Goal: Task Accomplishment & Management: Manage account settings

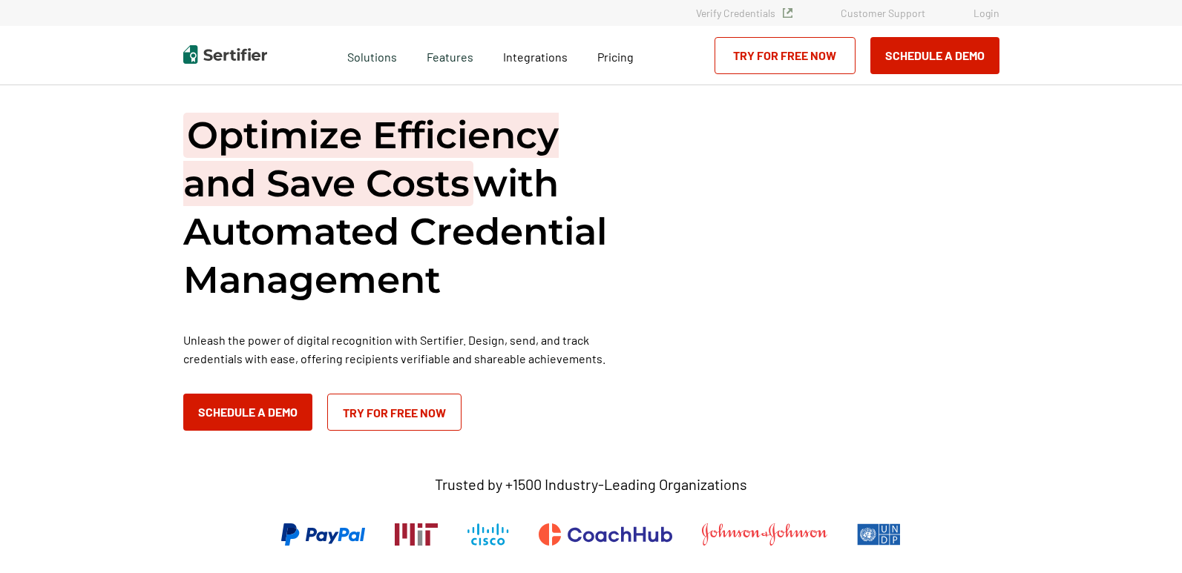
click at [993, 14] on link "Login" at bounding box center [986, 13] width 26 height 13
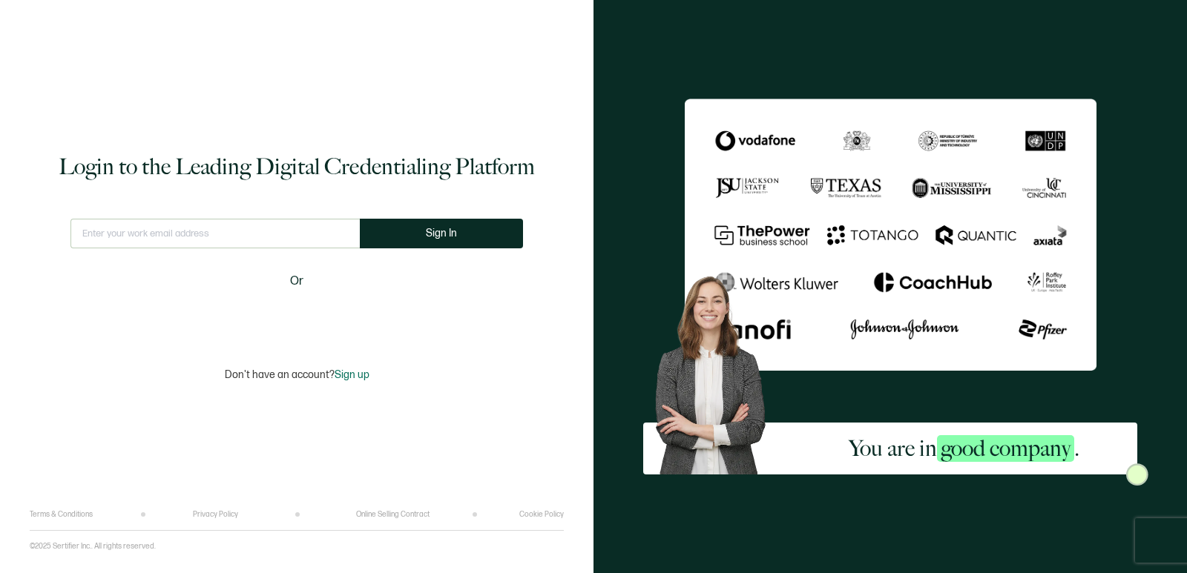
click at [283, 230] on input "text" at bounding box center [214, 234] width 289 height 30
type input "training@natureinformedtherapy.org"
click at [423, 252] on form "training@natureinformedtherapy.org This doesn't look like a valid email. Sign In" at bounding box center [296, 240] width 452 height 42
click at [469, 237] on button "Sign In" at bounding box center [447, 234] width 163 height 30
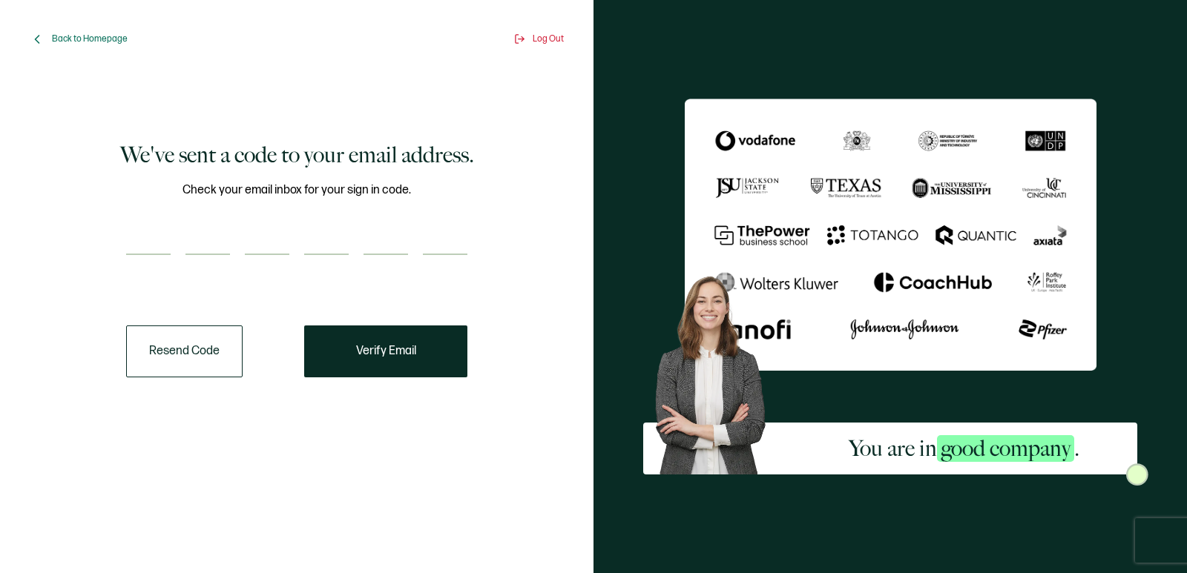
click at [145, 240] on input "number" at bounding box center [148, 240] width 45 height 30
paste input "5"
type input "5"
type input "8"
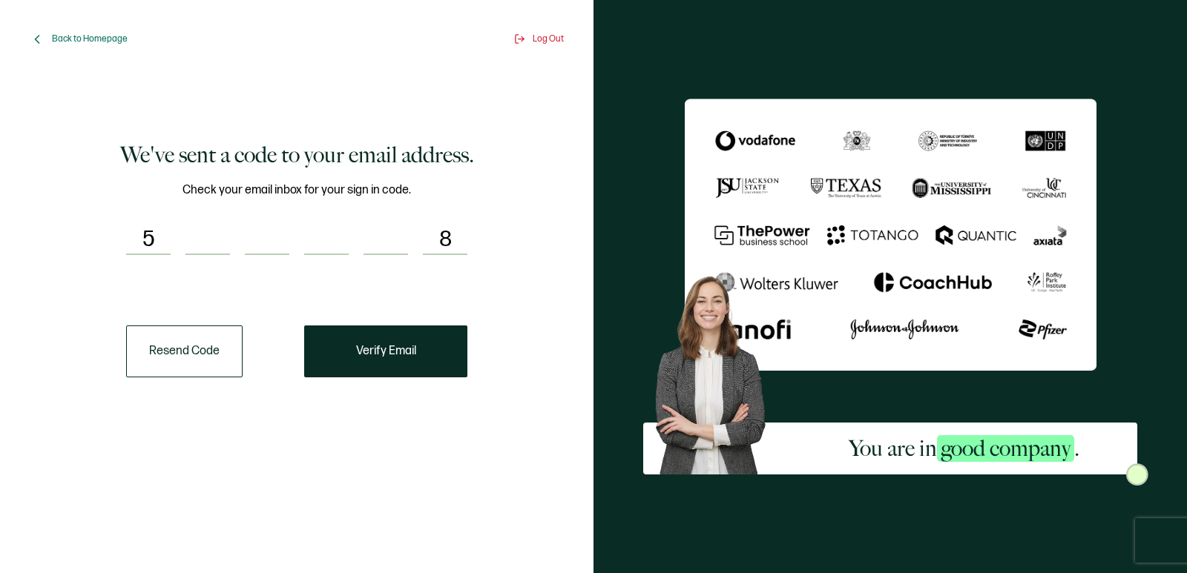
type input "4"
type input "1"
type input "6"
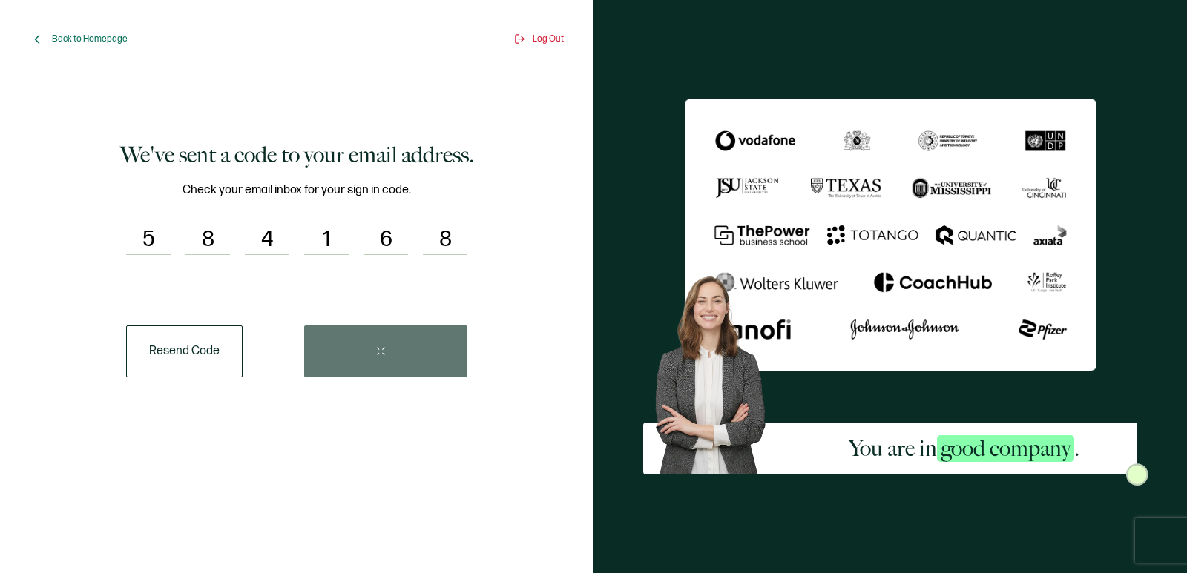
click at [378, 346] on div "Resend Code" at bounding box center [296, 352] width 341 height 52
